Goal: Task Accomplishment & Management: Manage account settings

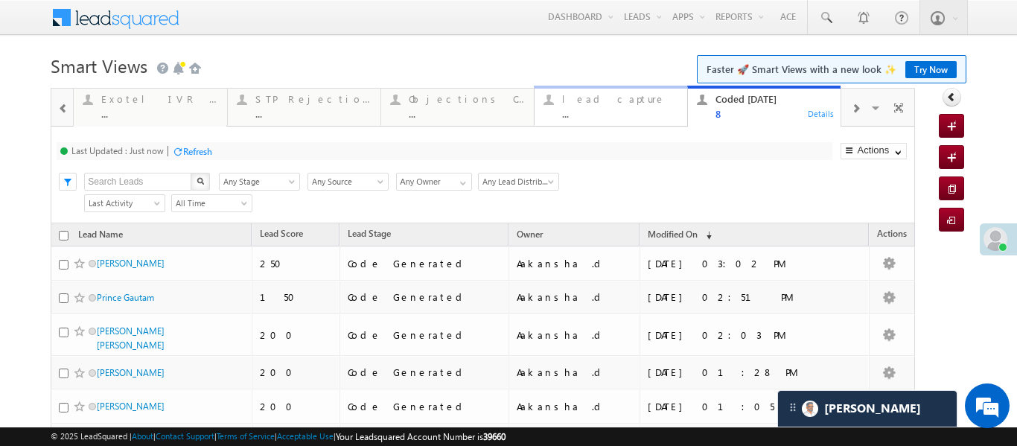
click at [632, 104] on div "lead capture" at bounding box center [620, 99] width 116 height 12
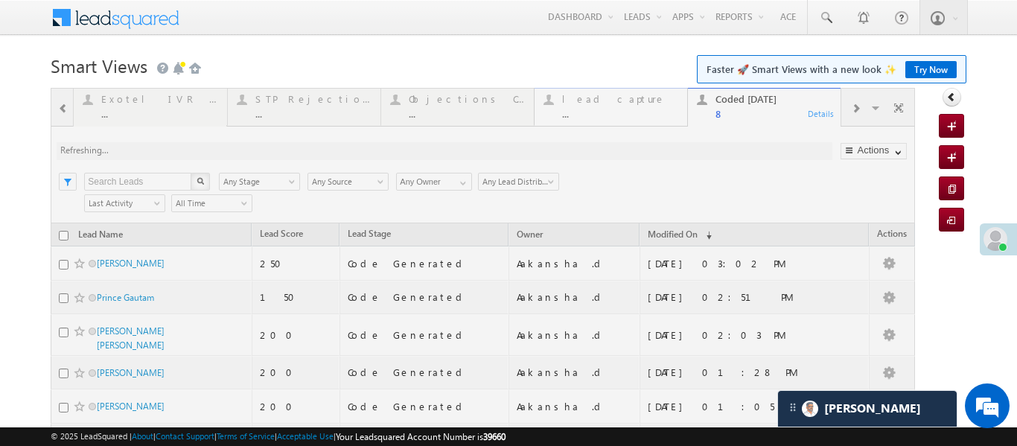
click at [632, 104] on div at bounding box center [483, 347] width 864 height 519
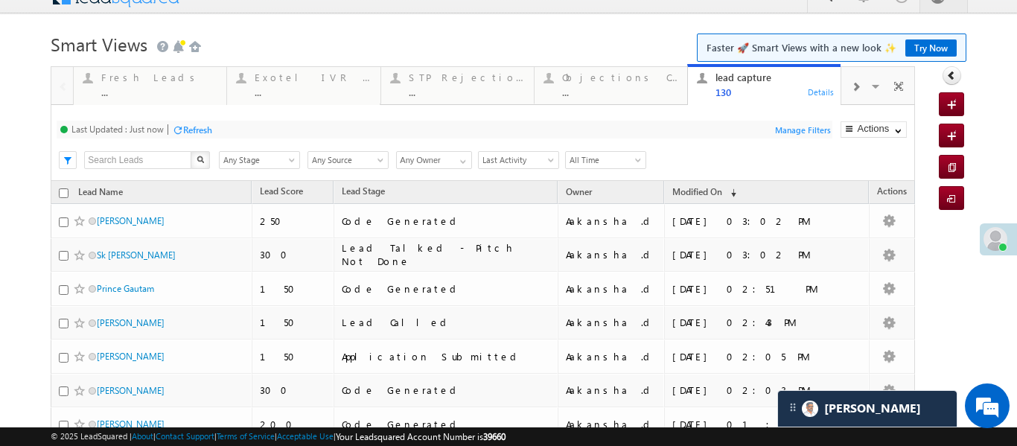
scroll to position [23, 0]
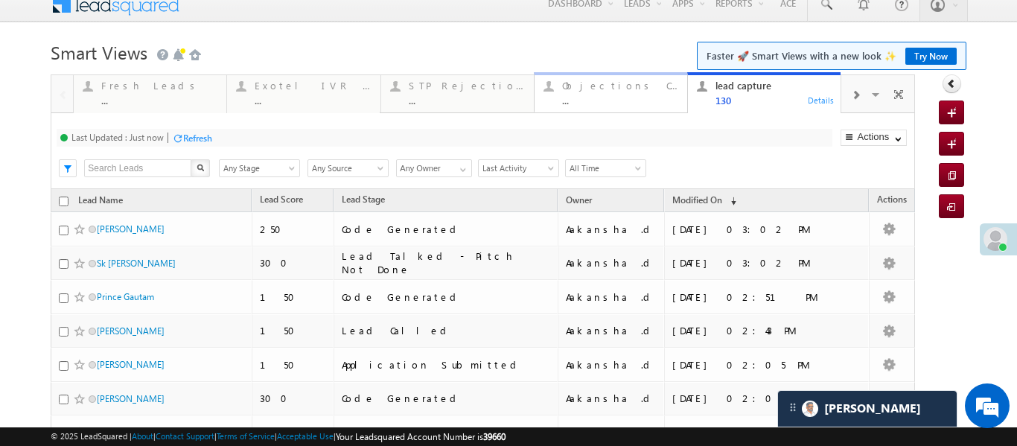
scroll to position [0, 0]
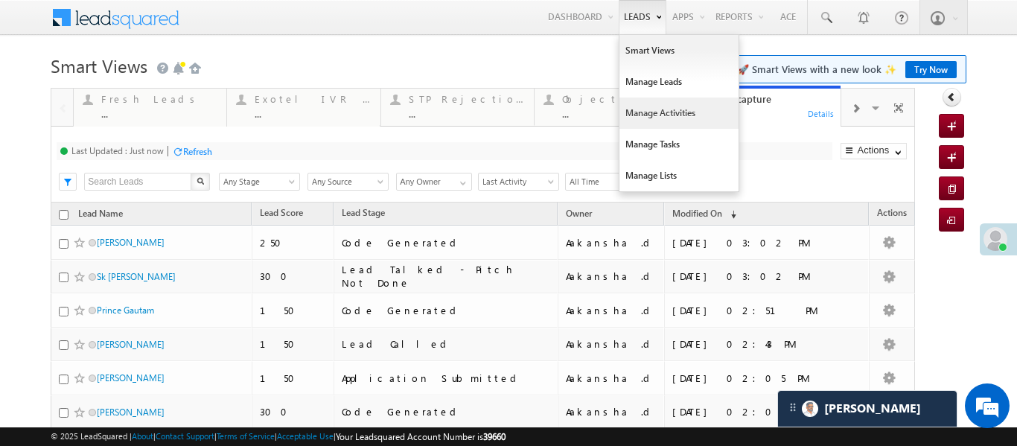
click at [633, 108] on link "Manage Activities" at bounding box center [678, 112] width 119 height 31
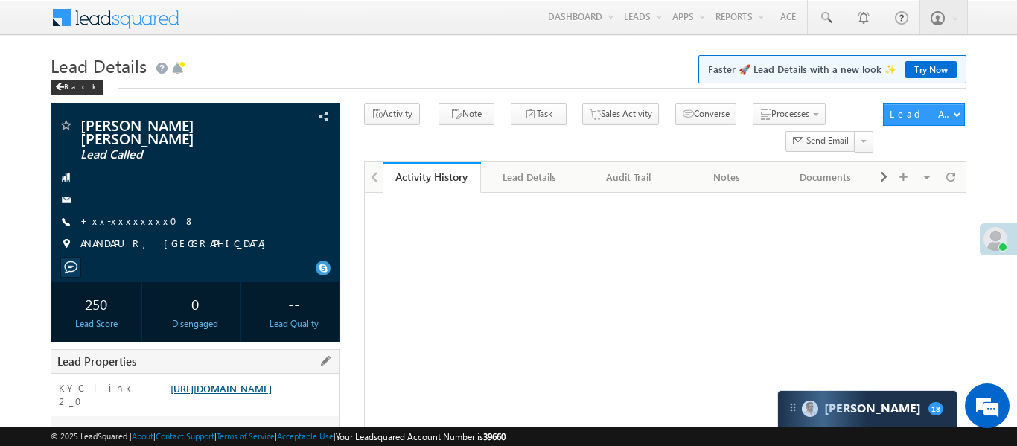
scroll to position [202, 0]
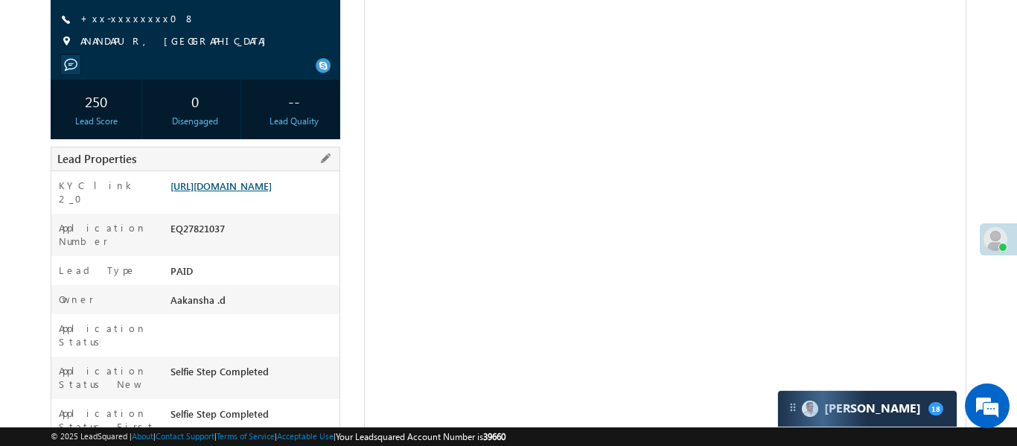
click at [272, 188] on link "[URL][DOMAIN_NAME]" at bounding box center [220, 185] width 101 height 13
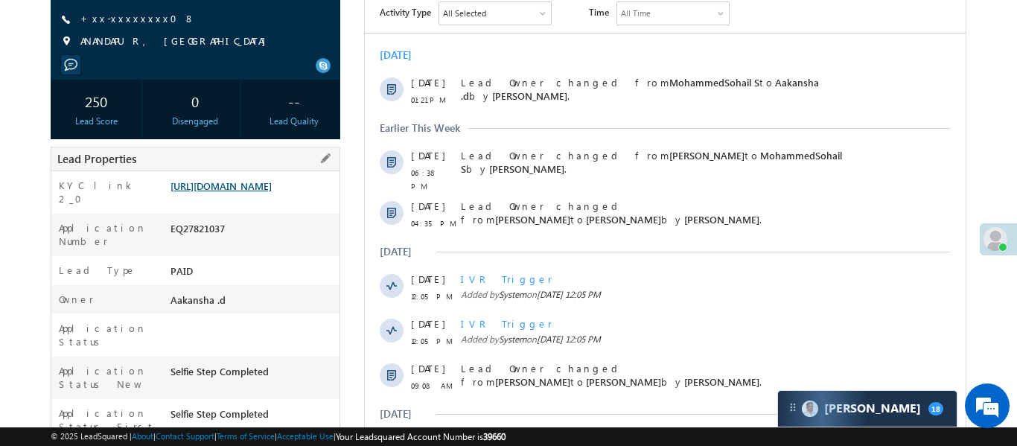
scroll to position [0, 0]
click at [270, 192] on link "https://angelbroking1-pk3em7sa.customui-test.leadsquared.com?leadId=30ee02dd-a8…" at bounding box center [220, 185] width 101 height 13
click at [272, 185] on link "https://angelbroking1-pk3em7sa.customui-test.leadsquared.com?leadId=30ee02dd-a8…" at bounding box center [220, 185] width 101 height 13
click at [249, 192] on link "https://angelbroking1-pk3em7sa.customui-test.leadsquared.com?leadId=30ee02dd-a8…" at bounding box center [220, 185] width 101 height 13
click at [272, 179] on link "https://angelbroking1-pk3em7sa.customui-test.leadsquared.com?leadId=30ee02dd-a8…" at bounding box center [220, 185] width 101 height 13
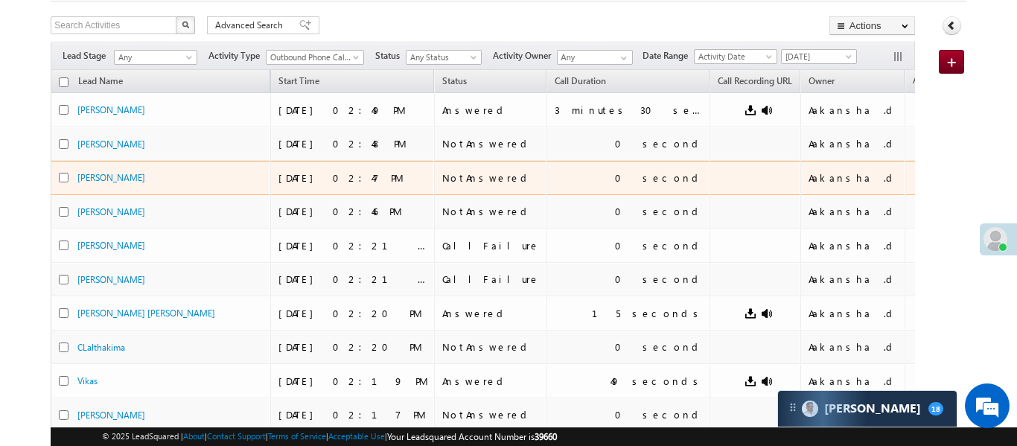
scroll to position [88, 0]
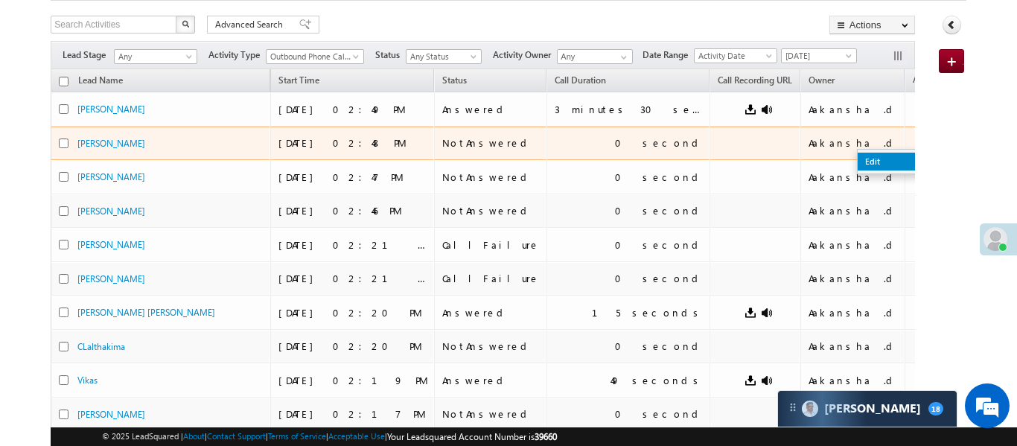
click at [857, 163] on link "Edit" at bounding box center [894, 162] width 74 height 18
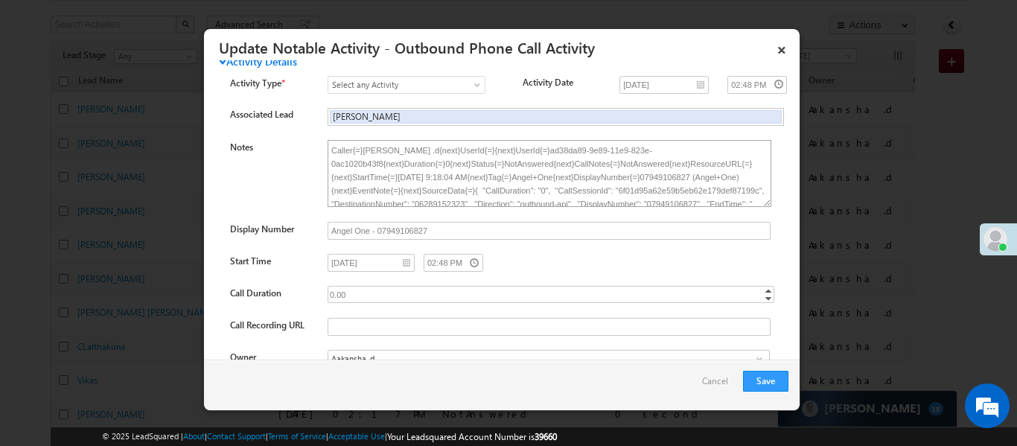
scroll to position [0, 0]
click at [780, 51] on link "×" at bounding box center [781, 47] width 25 height 26
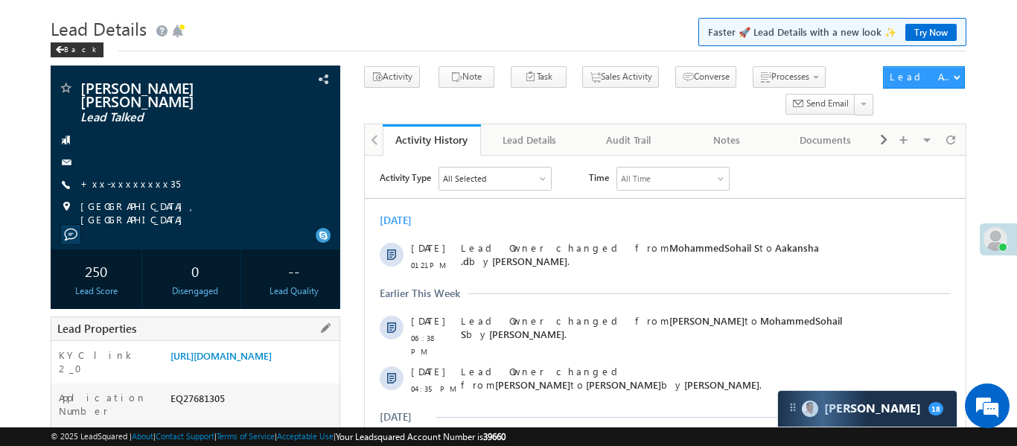
scroll to position [106, 0]
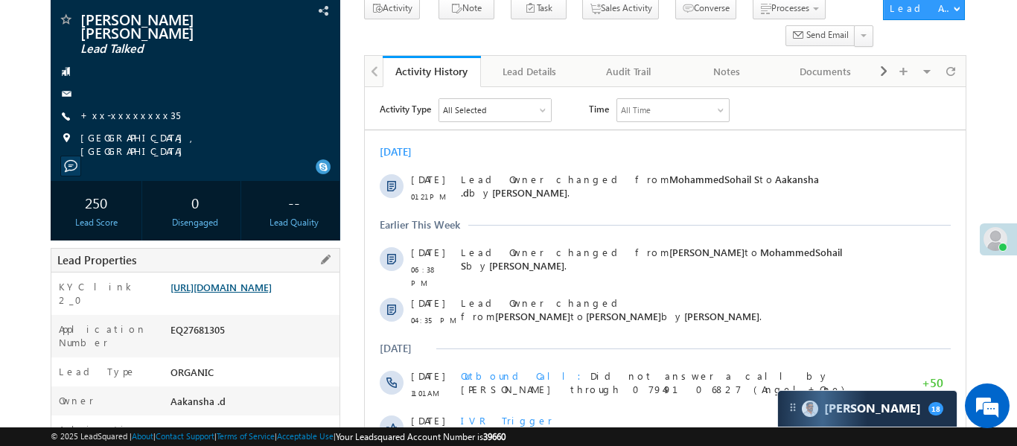
click at [272, 293] on link "[URL][DOMAIN_NAME]" at bounding box center [220, 287] width 101 height 13
